Goal: Find specific page/section: Find specific page/section

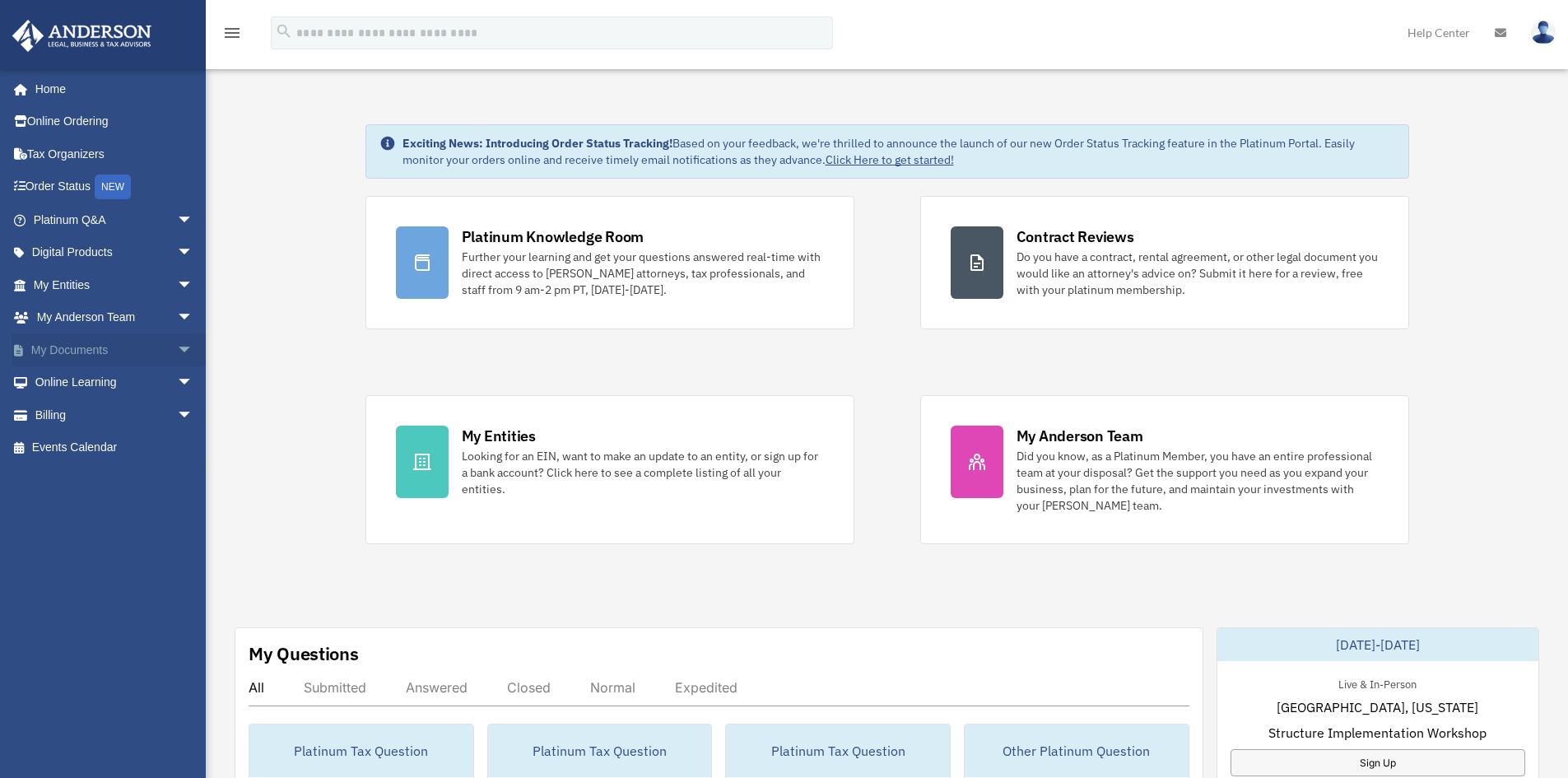
click at [72, 351] on link "My Documents arrow_drop_down" at bounding box center [114, 350] width 207 height 33
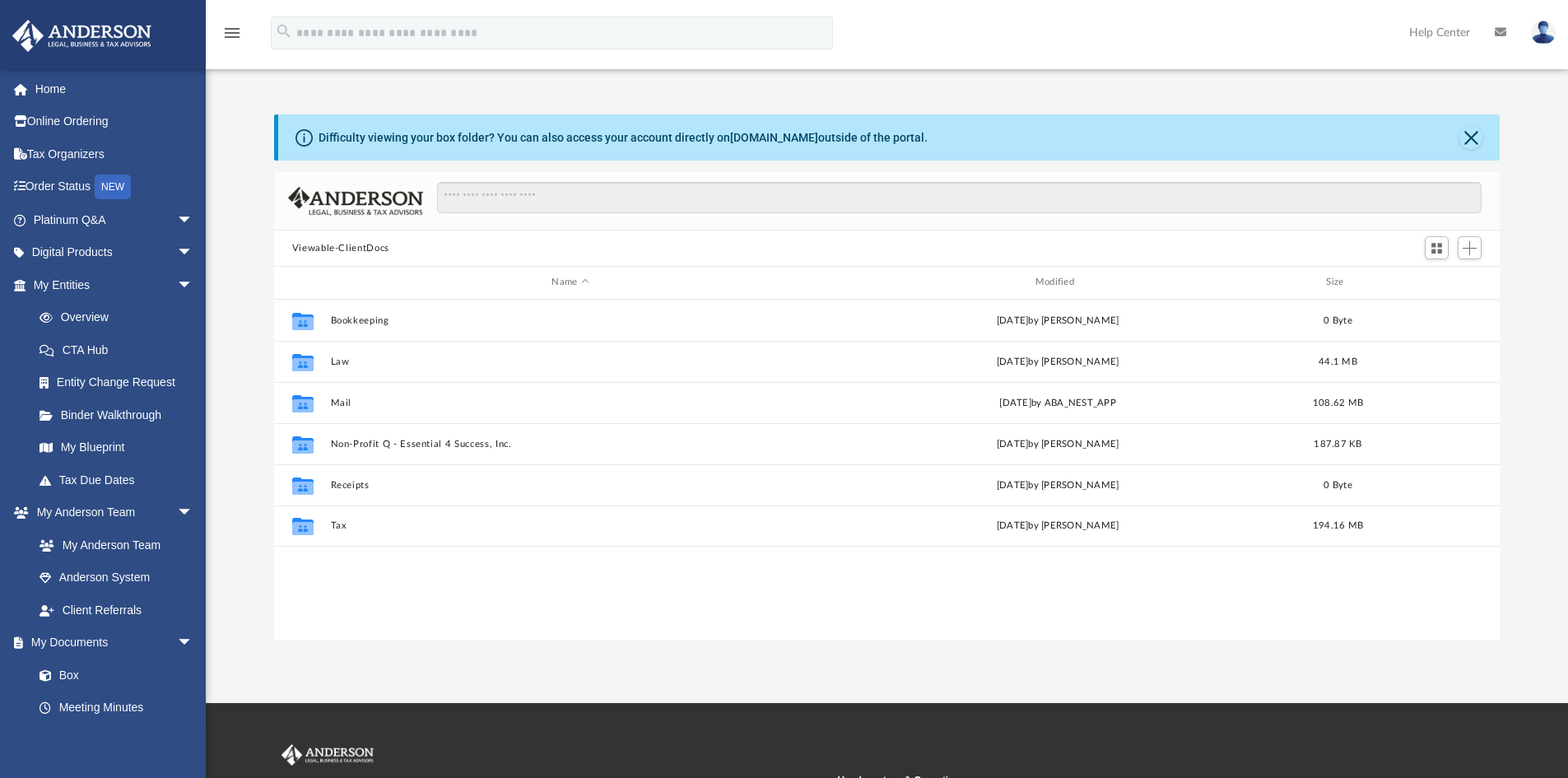
scroll to position [362, 1213]
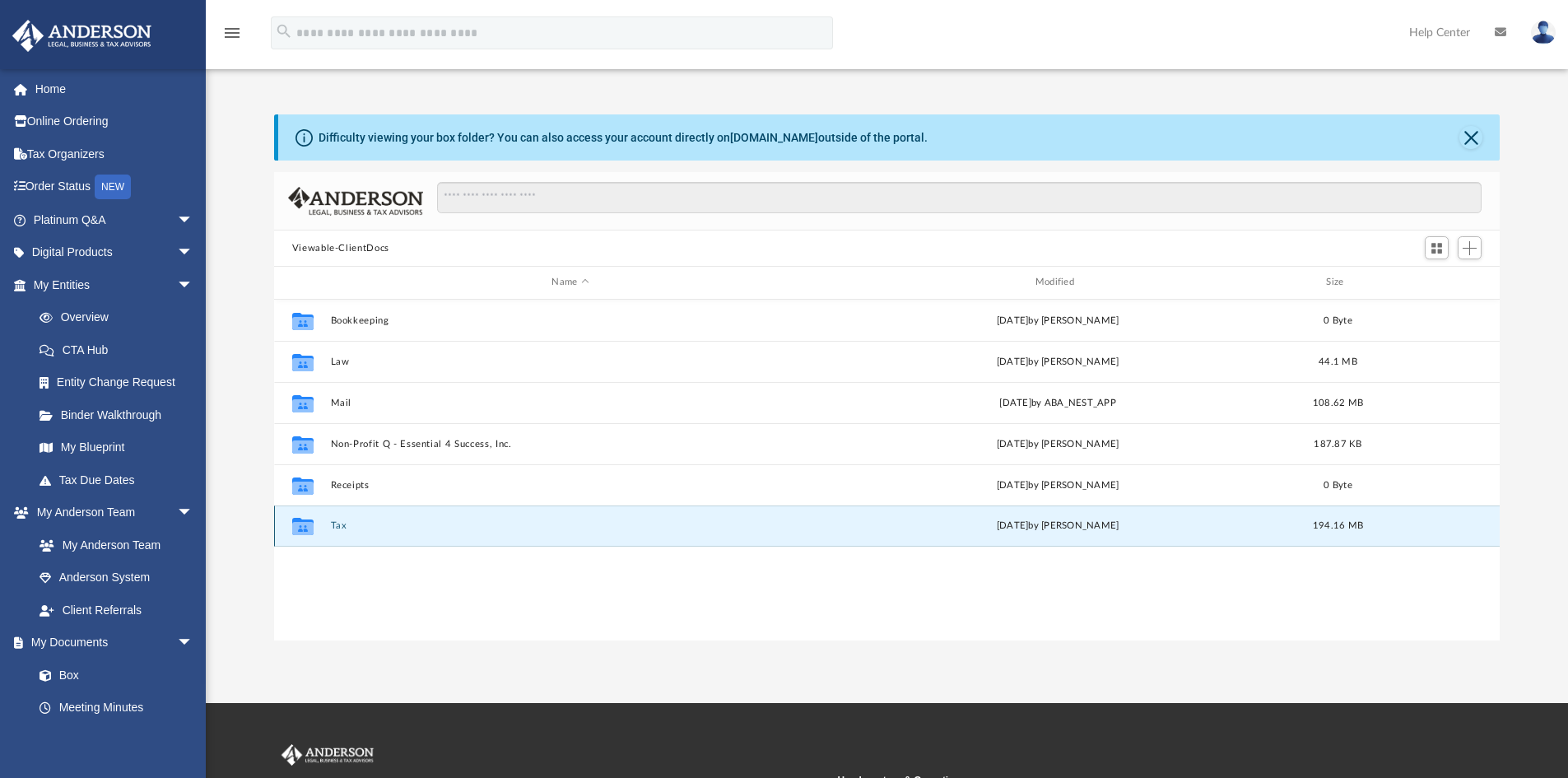
click at [336, 523] on button "Tax" at bounding box center [570, 526] width 480 height 10
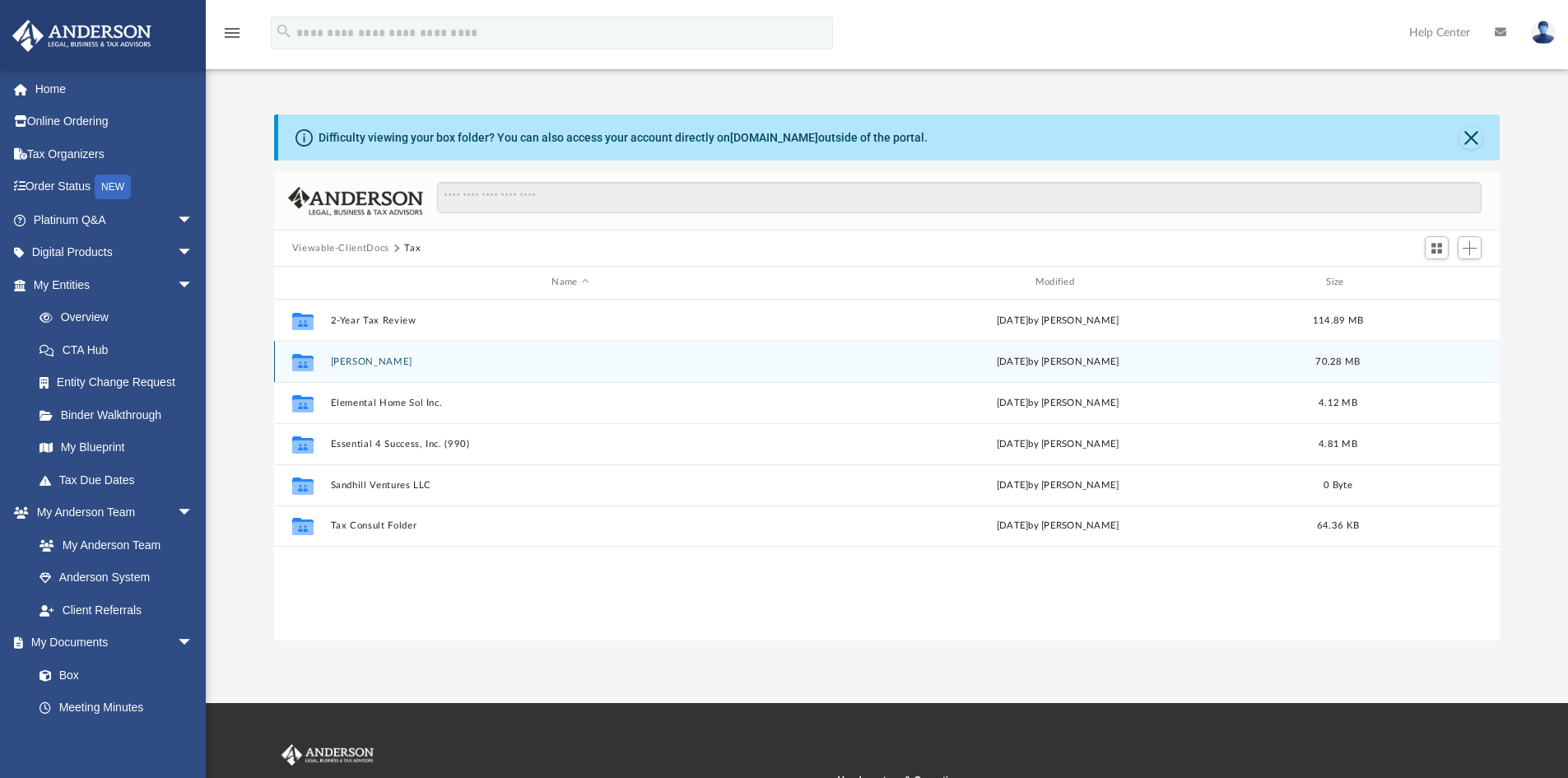
click at [398, 361] on button "[PERSON_NAME]" at bounding box center [570, 361] width 480 height 10
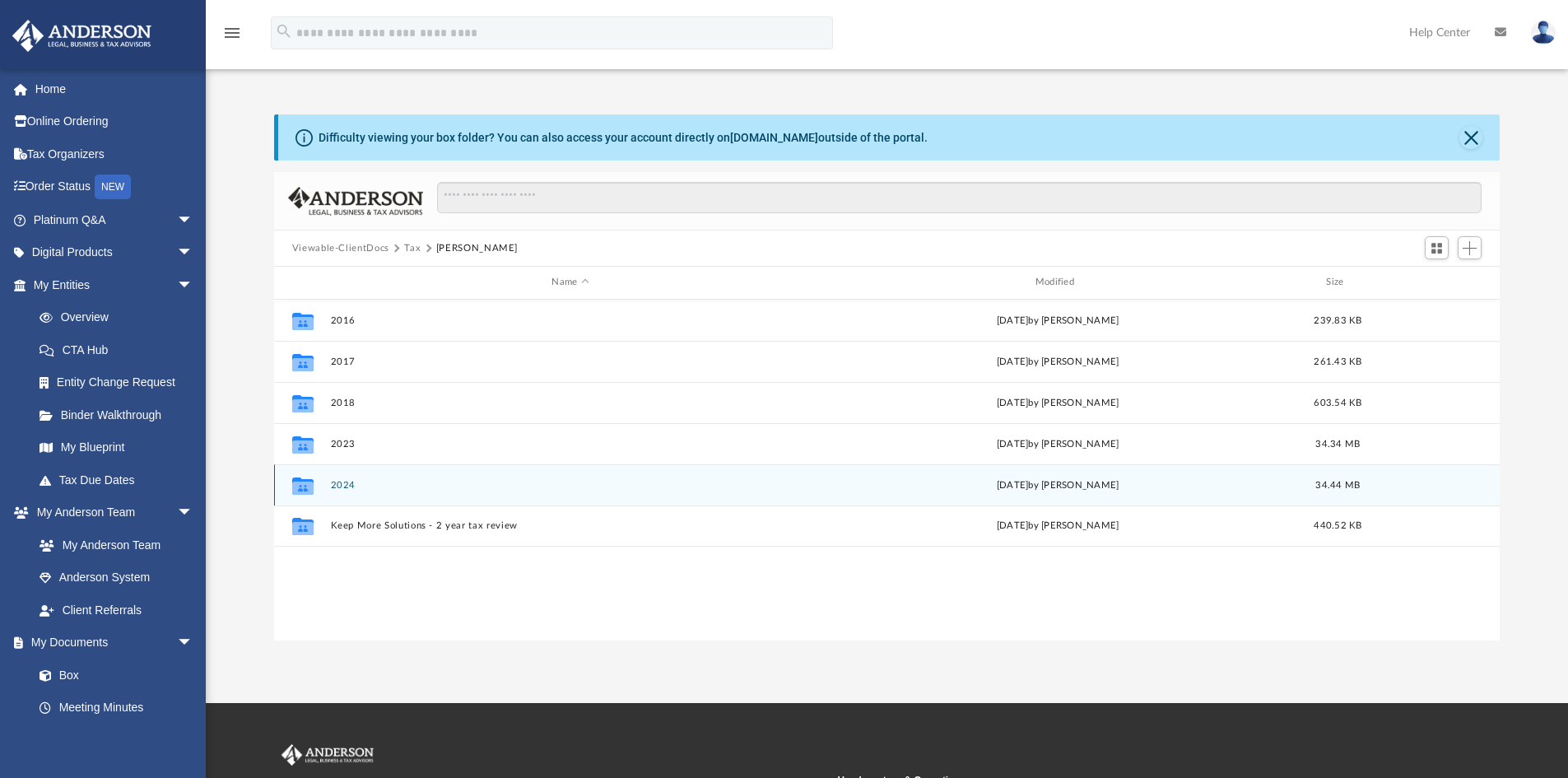
click at [346, 483] on button "2024" at bounding box center [570, 485] width 480 height 10
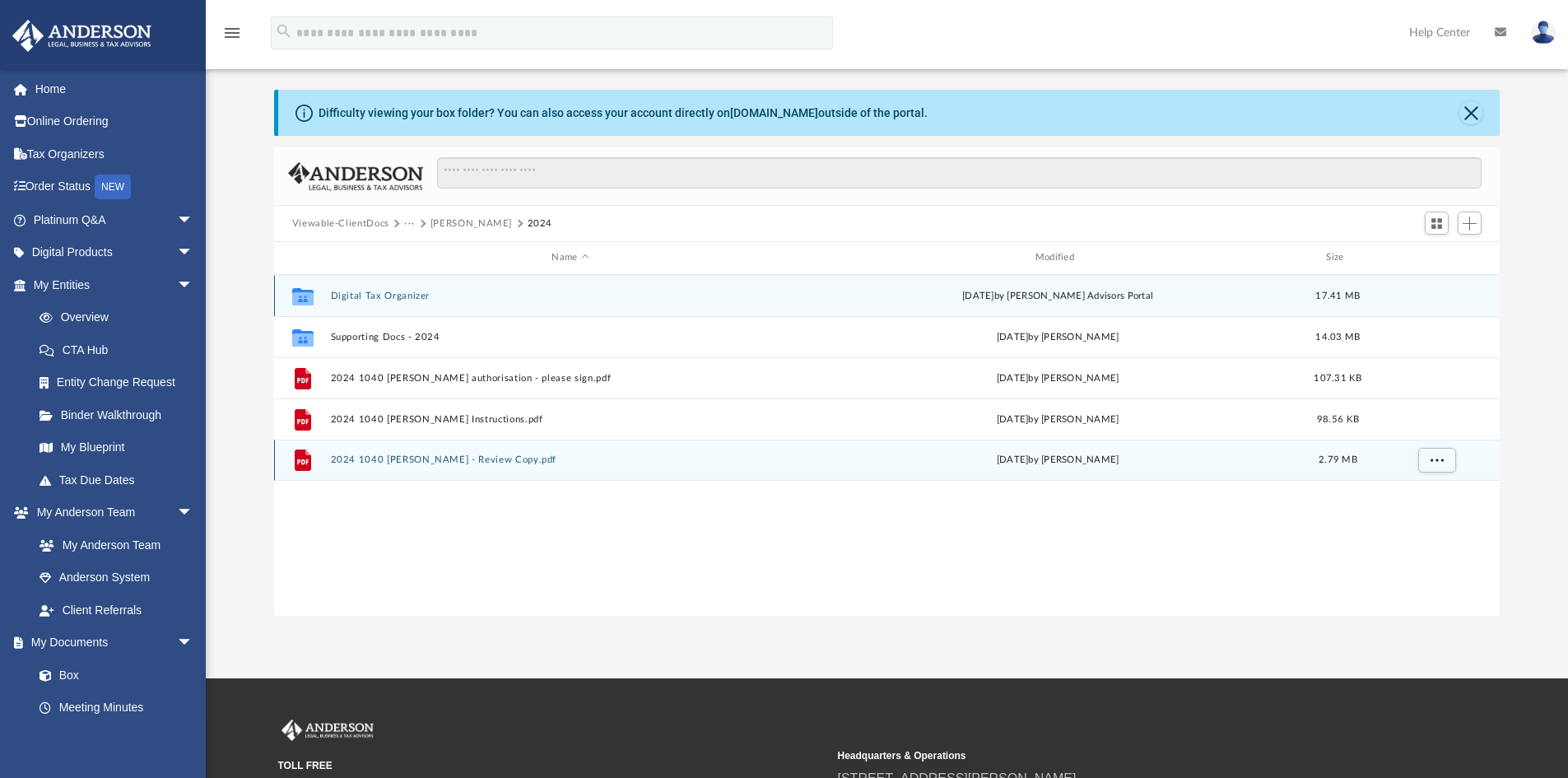
scroll to position [0, 0]
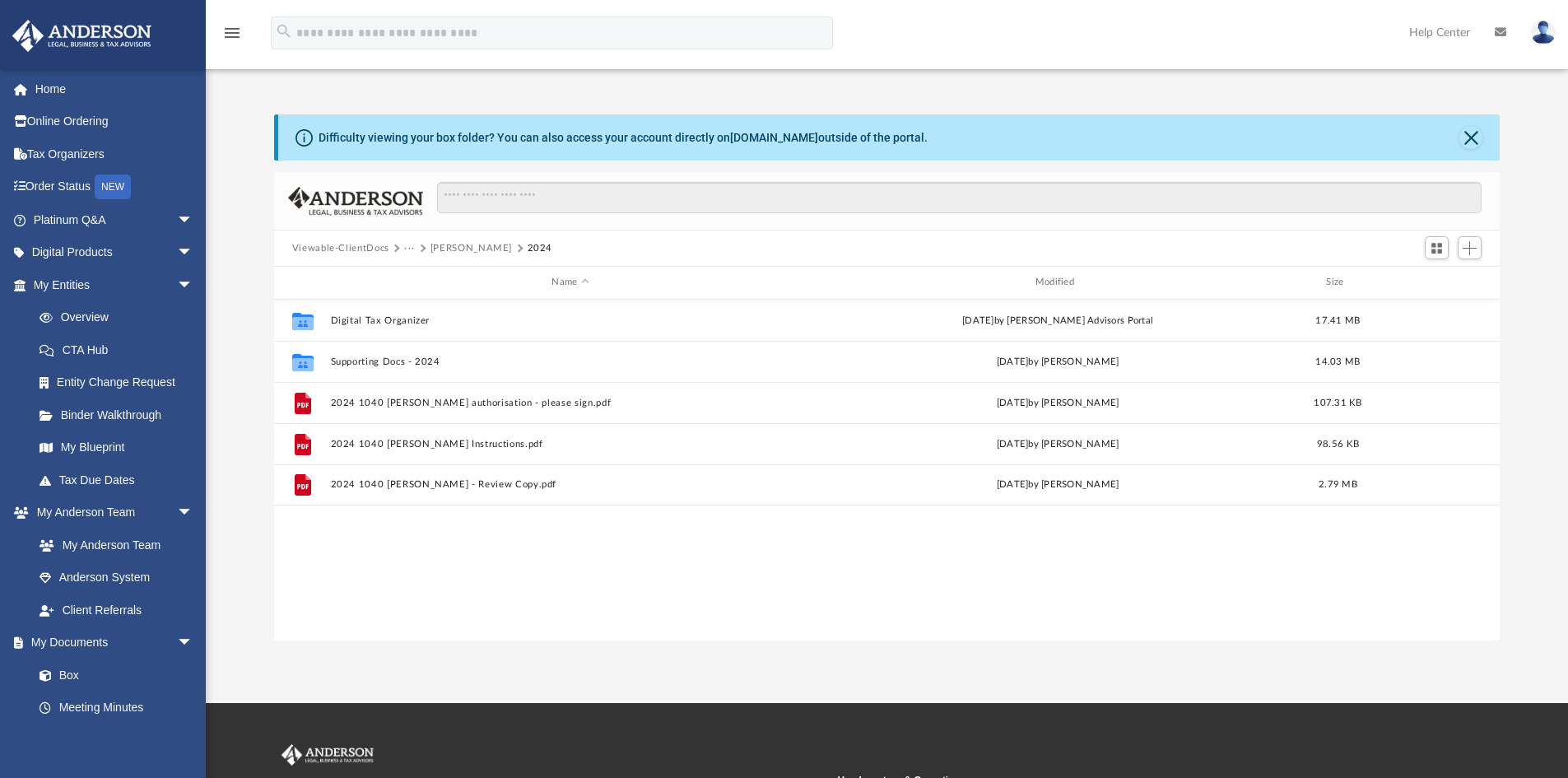
click at [750, 558] on div "Collaborated Folder Digital Tax Organizer [DATE] by [PERSON_NAME] Advisors Port…" at bounding box center [887, 469] width 1226 height 341
click at [464, 248] on button "[PERSON_NAME]" at bounding box center [471, 248] width 81 height 15
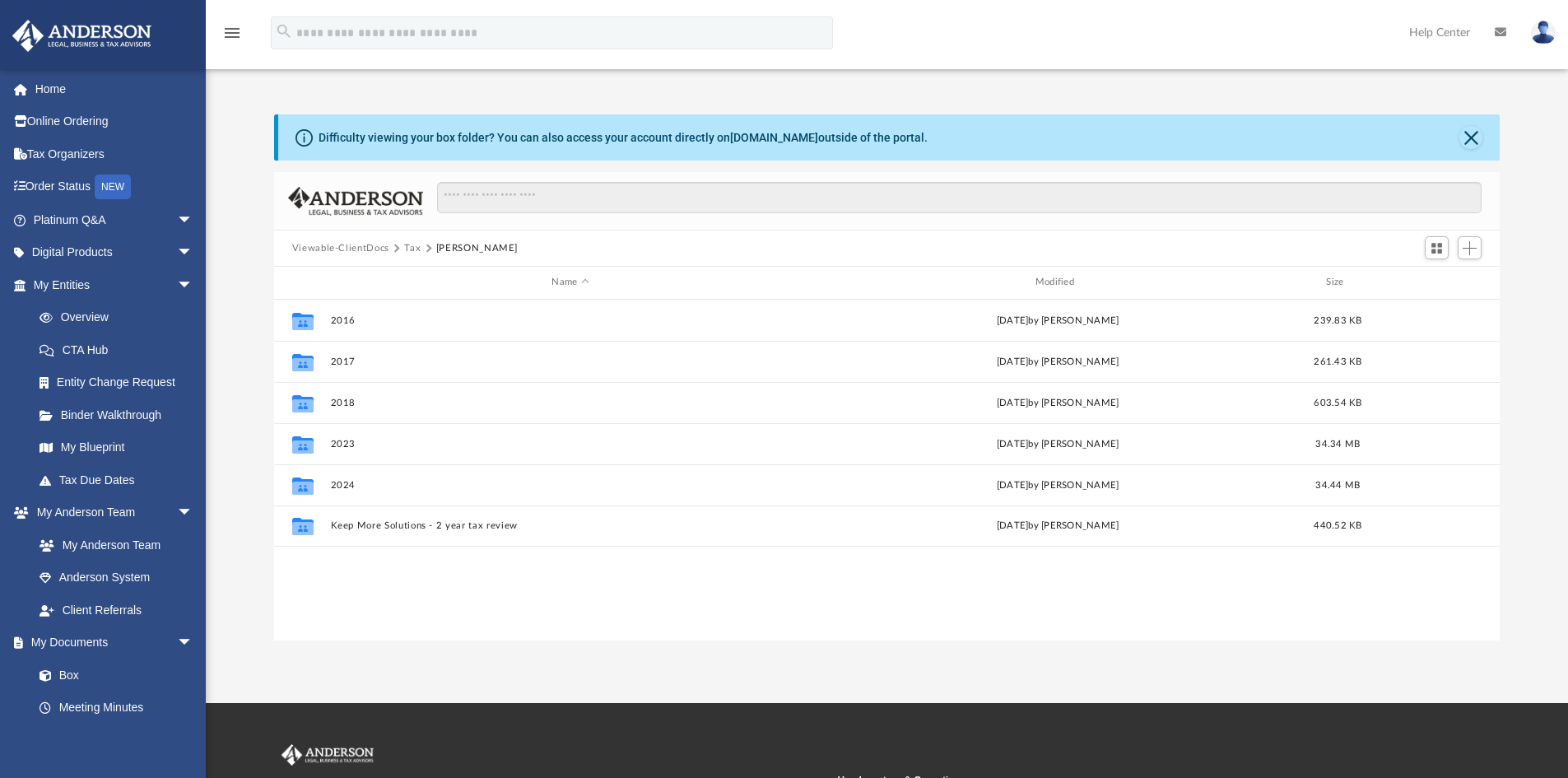
click at [408, 246] on button "Tax" at bounding box center [412, 248] width 16 height 15
click at [1553, 34] on img at bounding box center [1544, 33] width 25 height 24
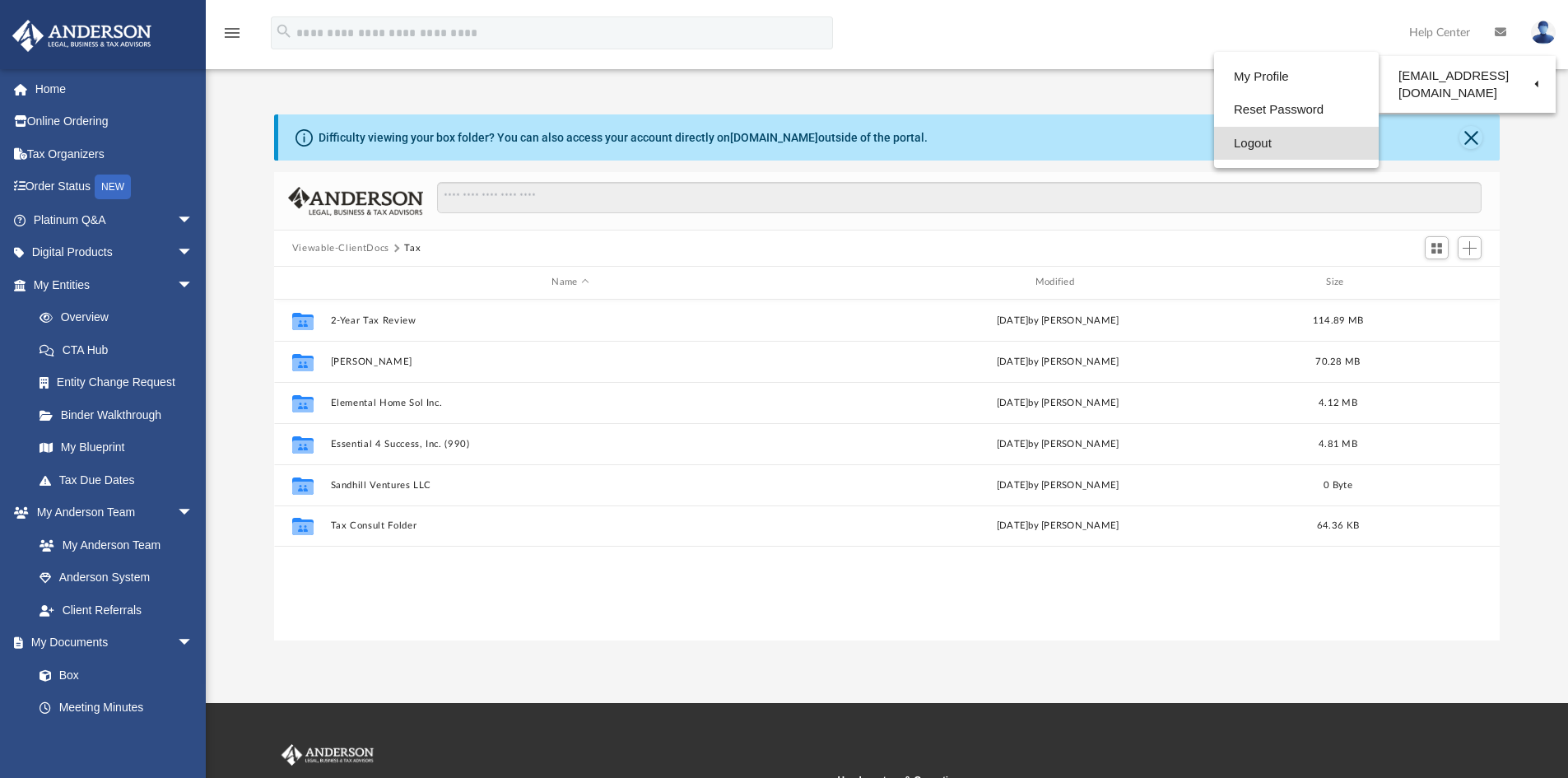
click at [1239, 142] on link "Logout" at bounding box center [1296, 143] width 164 height 34
